Goal: Use online tool/utility: Utilize a website feature to perform a specific function

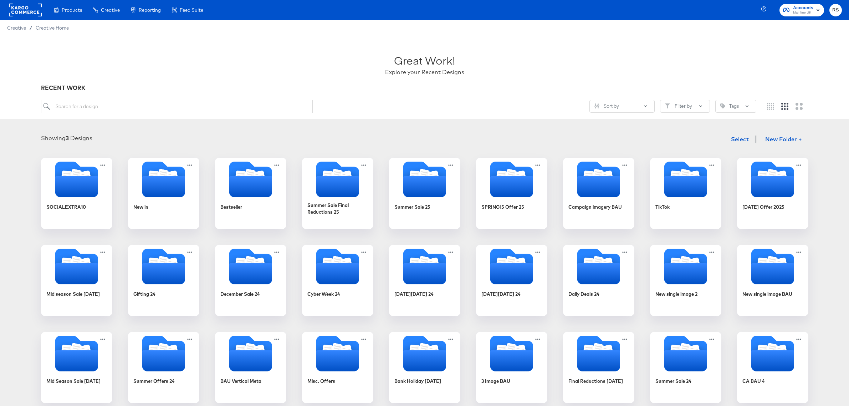
scroll to position [553, 0]
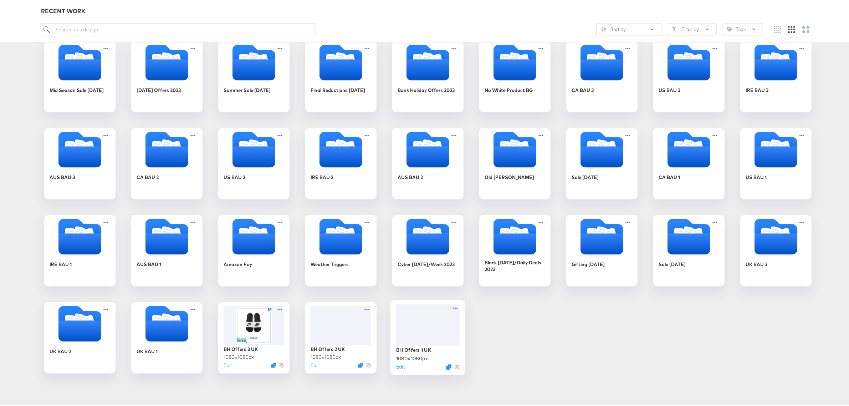
click at [434, 324] on div at bounding box center [428, 322] width 64 height 41
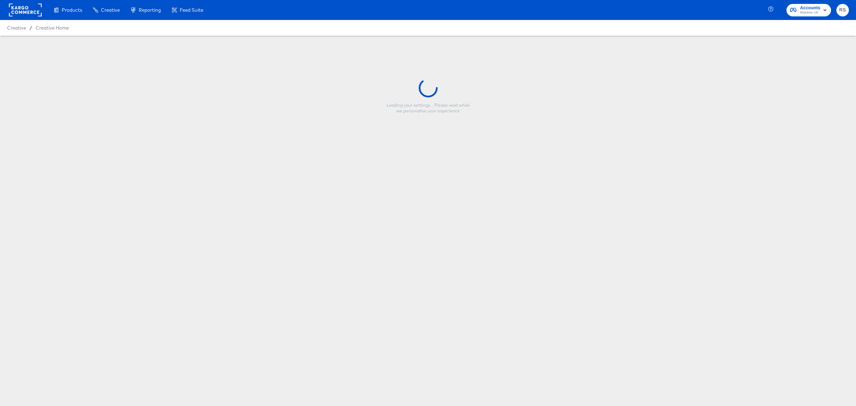
type input "BH Offers 1 UK"
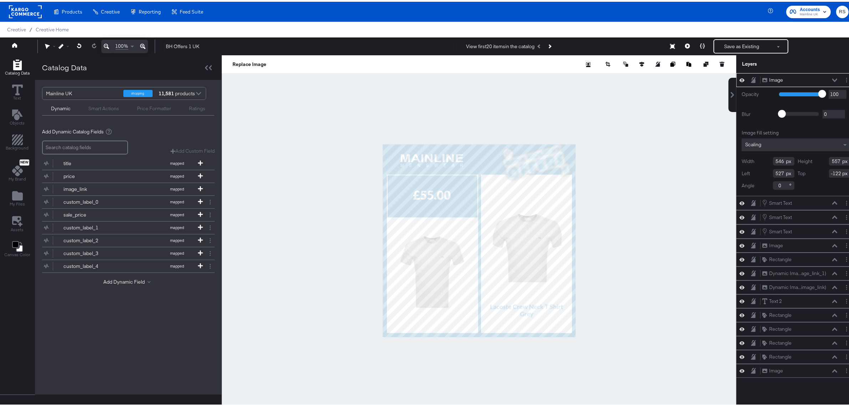
type input "450"
type input "458"
type input "568"
type input "-114"
type input "572"
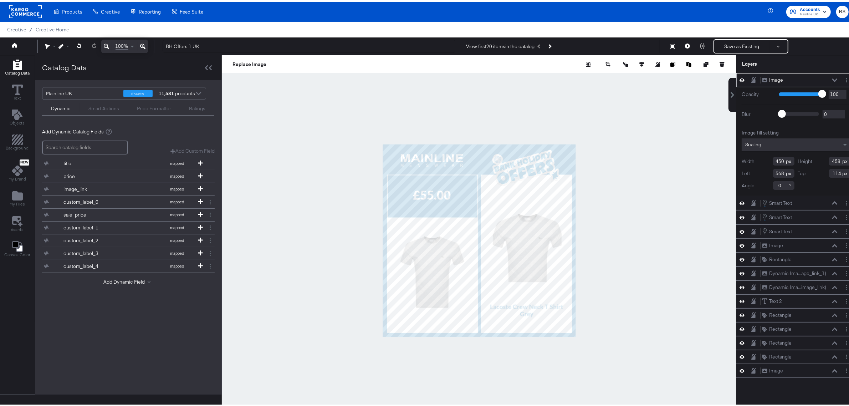
type input "-90"
click at [625, 161] on div at bounding box center [479, 238] width 514 height 370
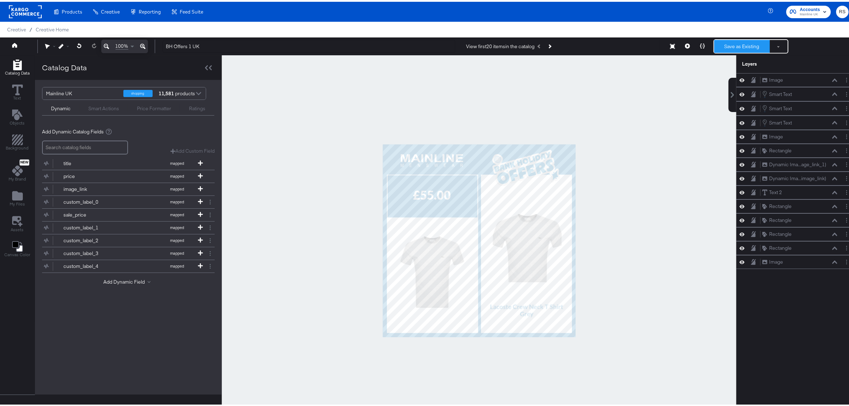
click at [750, 45] on button "Save as Existing" at bounding box center [742, 44] width 56 height 13
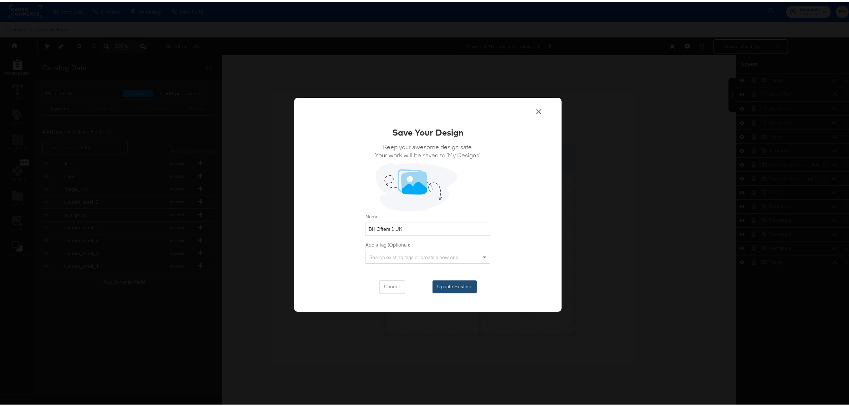
click at [465, 282] on button "Update Existing" at bounding box center [454, 284] width 44 height 13
